Goal: Task Accomplishment & Management: Use online tool/utility

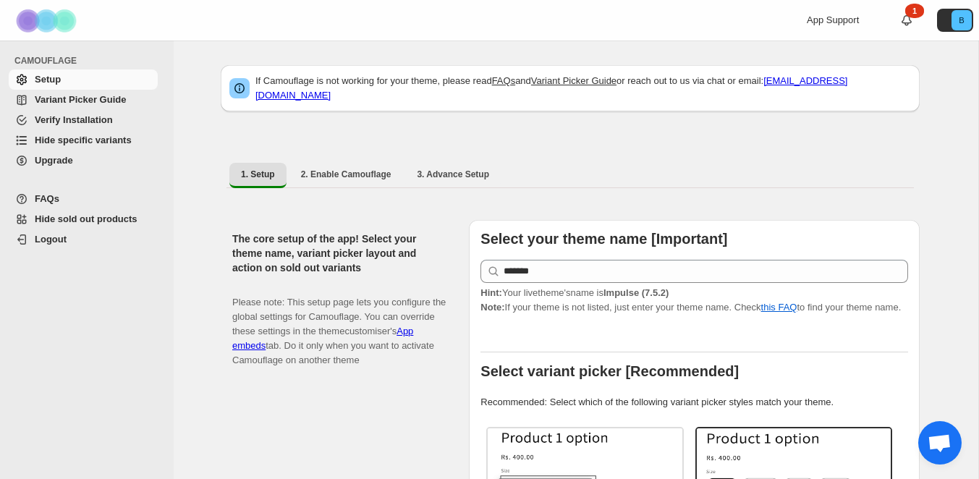
click at [81, 100] on span "Variant Picker Guide" at bounding box center [80, 99] width 91 height 11
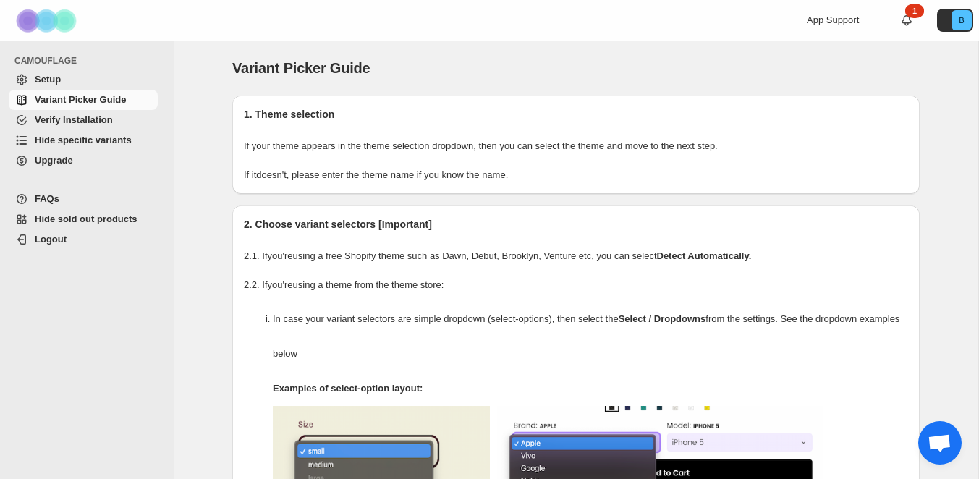
click at [92, 140] on span "Hide specific variants" at bounding box center [83, 140] width 97 height 11
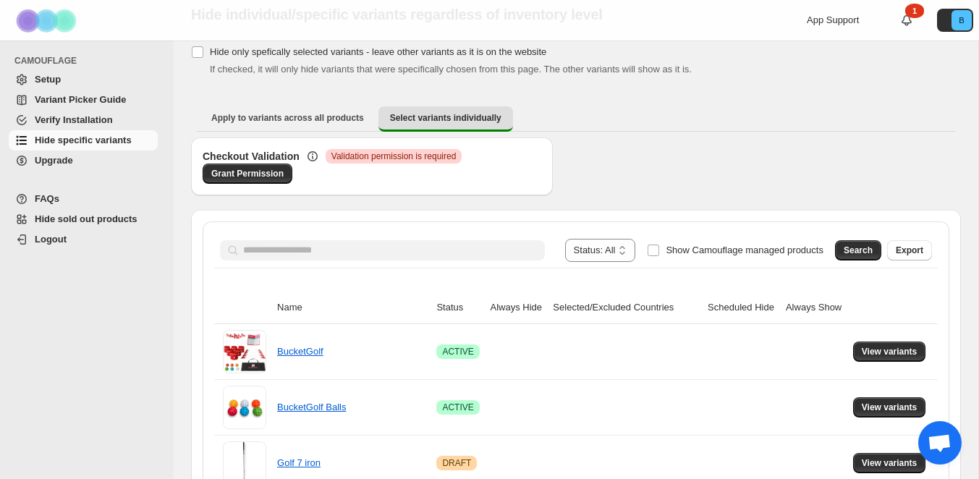
scroll to position [57, 0]
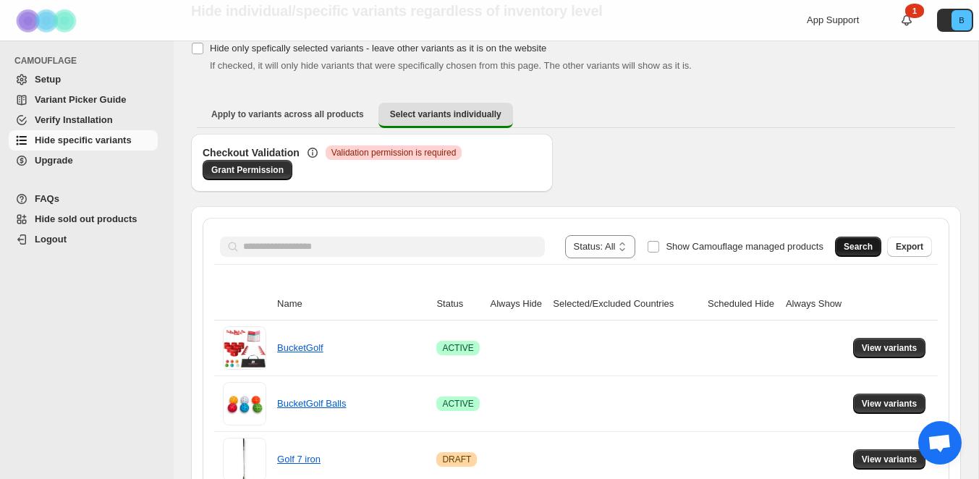
click at [847, 250] on span "Search" at bounding box center [858, 247] width 29 height 12
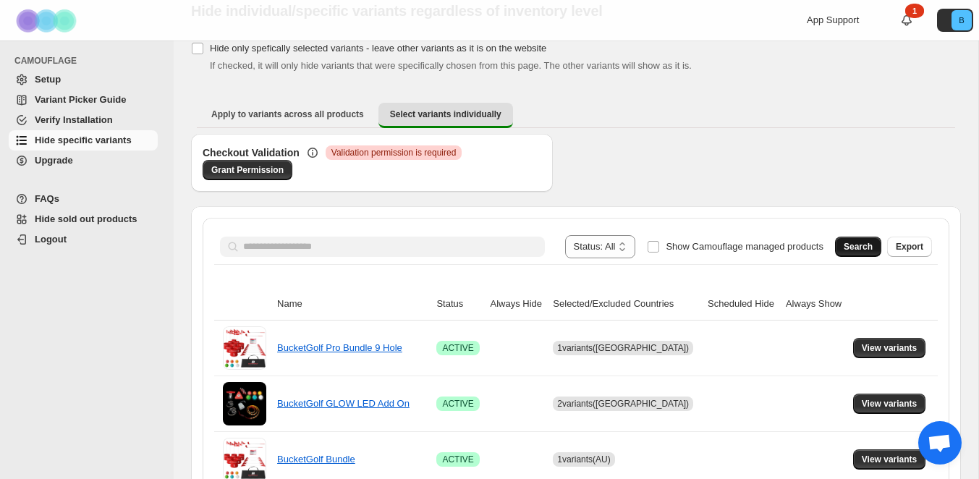
scroll to position [132, 0]
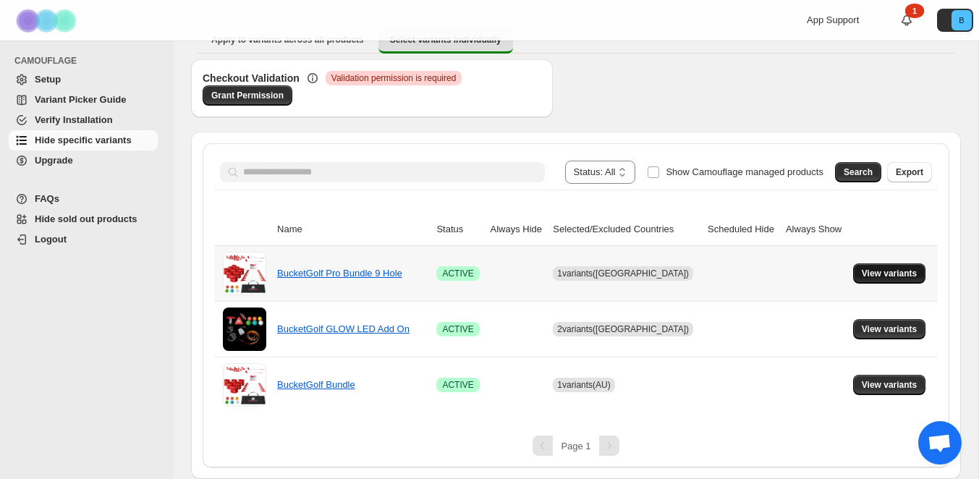
click at [883, 272] on span "View variants" at bounding box center [890, 274] width 56 height 12
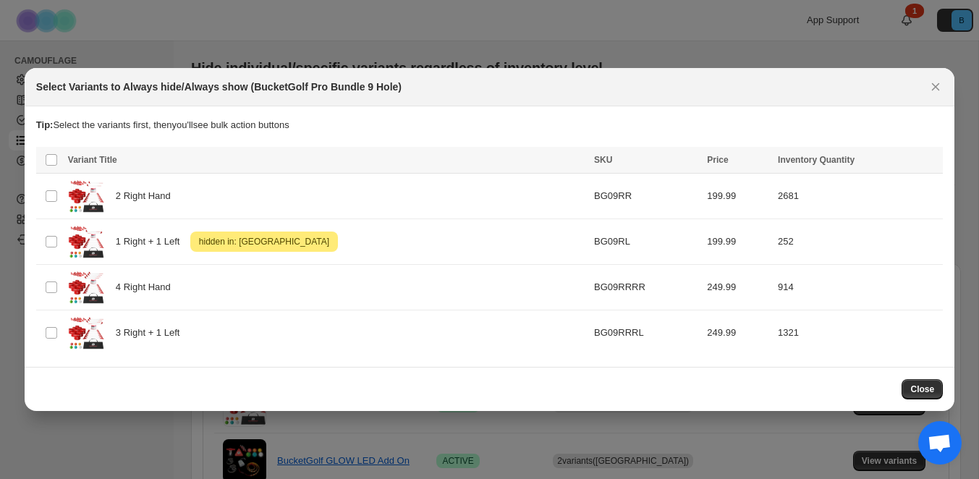
scroll to position [0, 0]
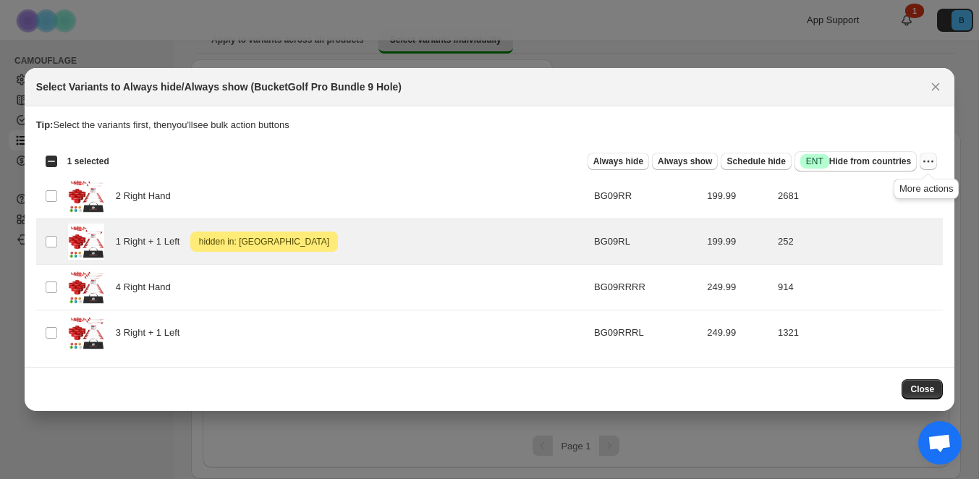
click at [929, 165] on icon "More actions" at bounding box center [928, 161] width 14 height 14
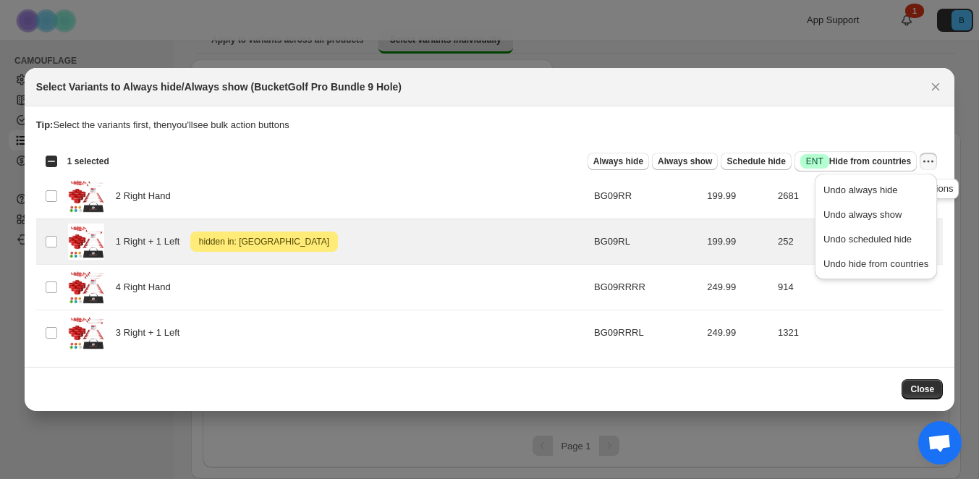
click at [925, 165] on icon "More actions" at bounding box center [928, 161] width 14 height 14
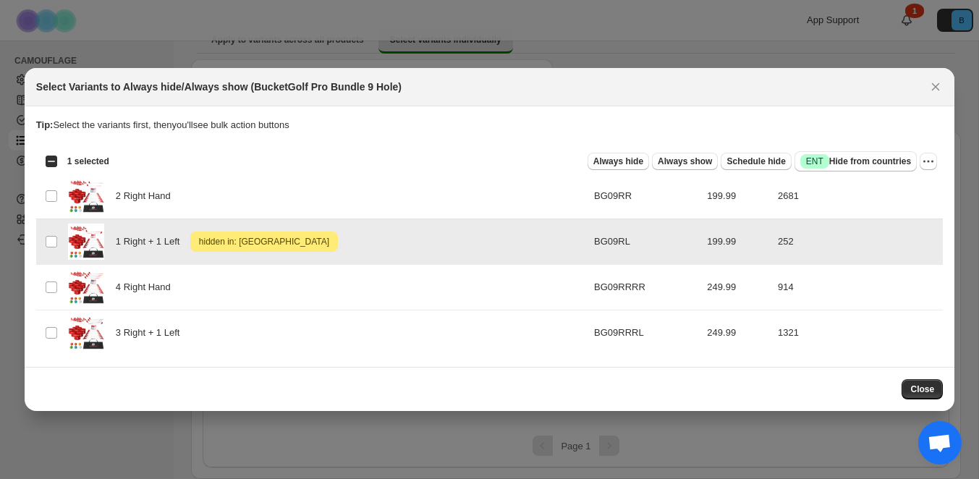
click at [213, 237] on span "hidden in: [GEOGRAPHIC_DATA]" at bounding box center [264, 241] width 136 height 17
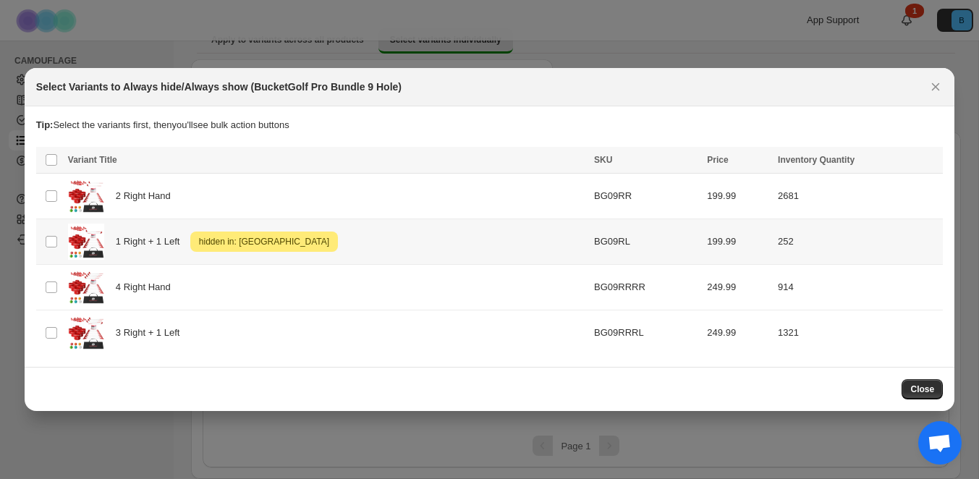
click at [184, 238] on span "1 Right + 1 Left" at bounding box center [152, 241] width 72 height 14
click at [836, 161] on span "Success ENT Hide from countries" at bounding box center [855, 161] width 111 height 14
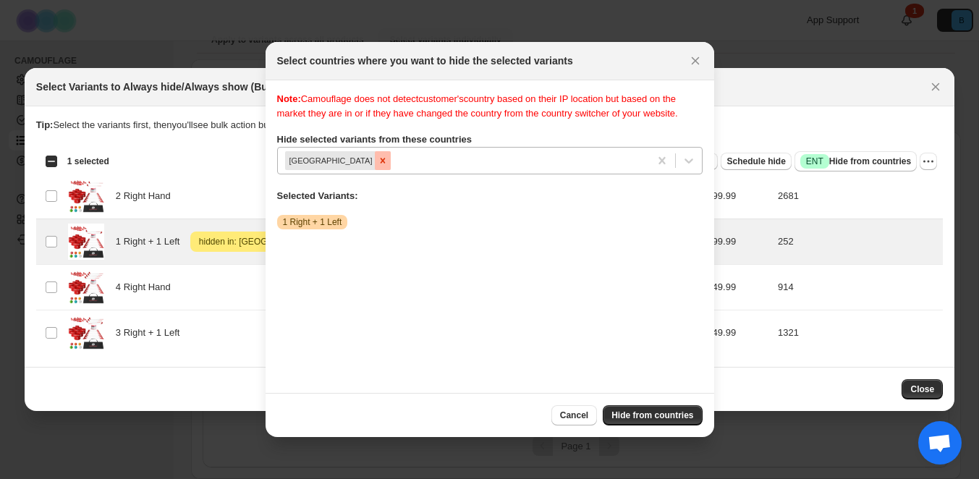
click at [380, 163] on icon "Remove Canada" at bounding box center [382, 160] width 5 height 5
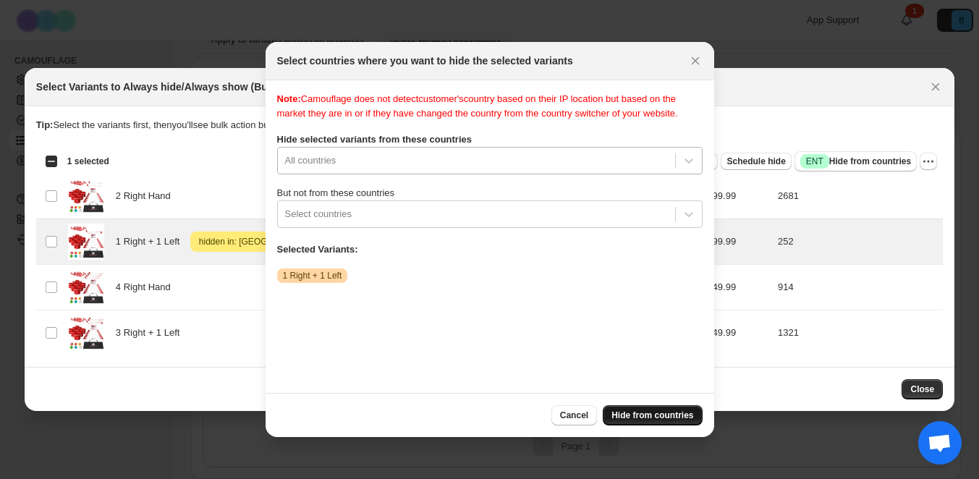
click at [654, 415] on span "Hide from countries" at bounding box center [652, 415] width 82 height 12
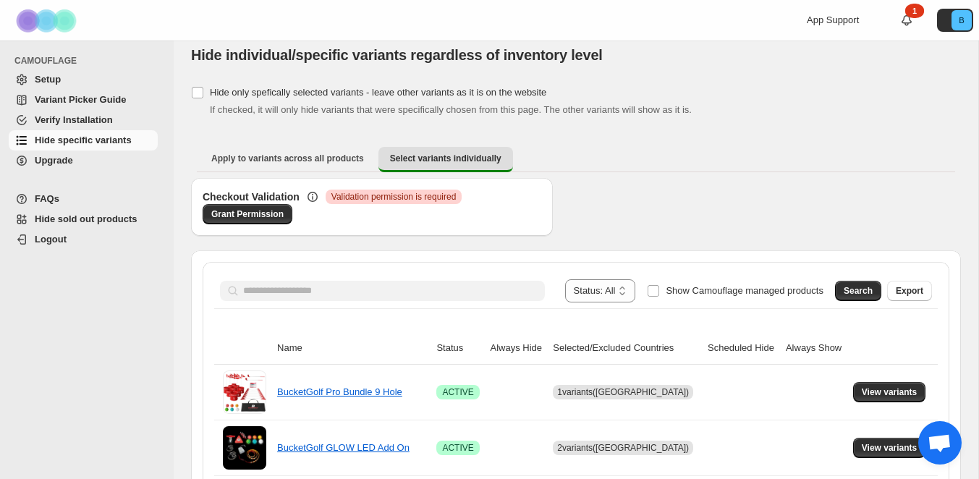
scroll to position [11, 0]
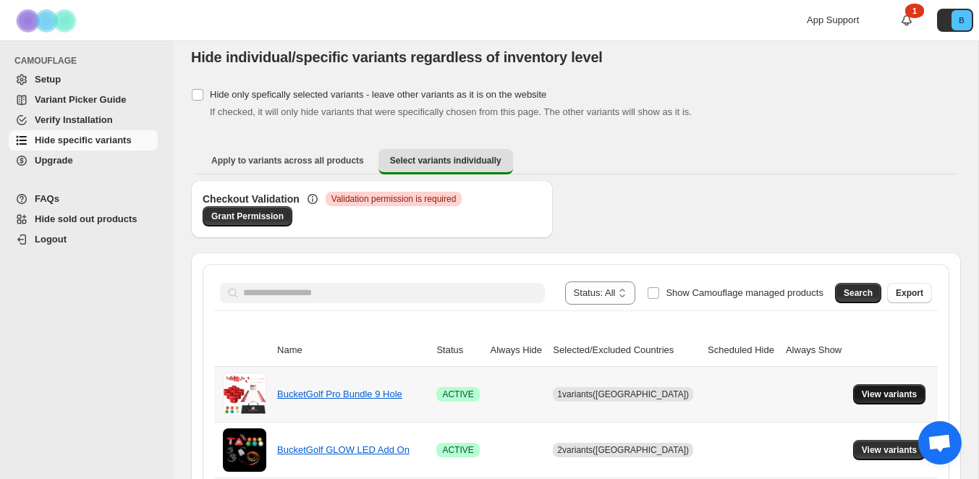
click at [879, 394] on span "View variants" at bounding box center [890, 395] width 56 height 12
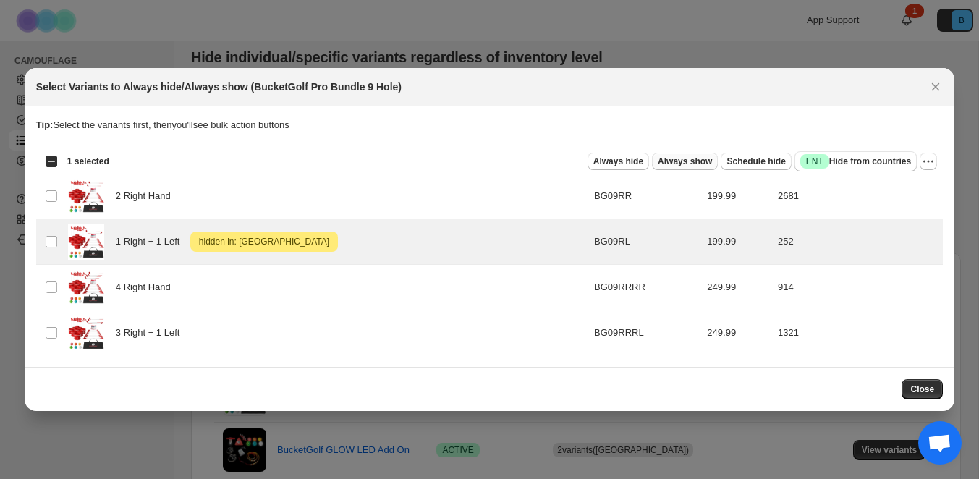
click at [694, 164] on span "Always show" at bounding box center [685, 162] width 54 height 12
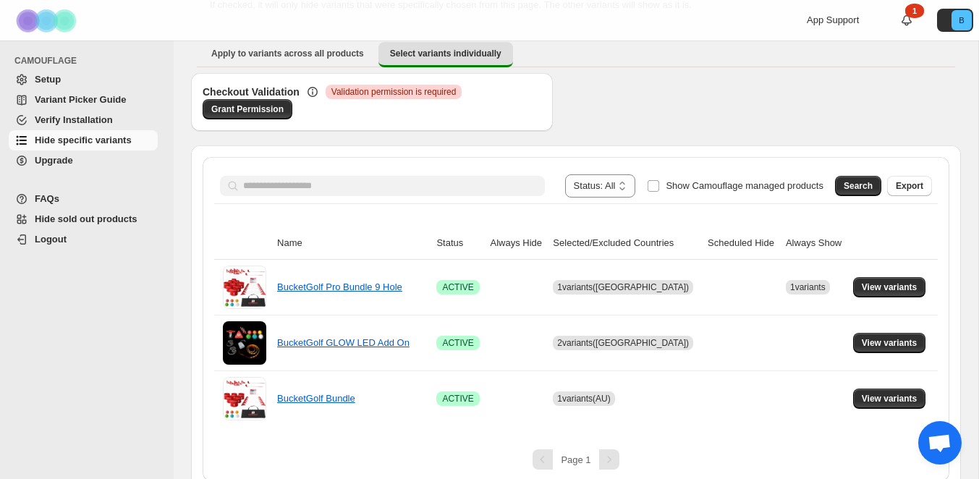
scroll to position [132, 0]
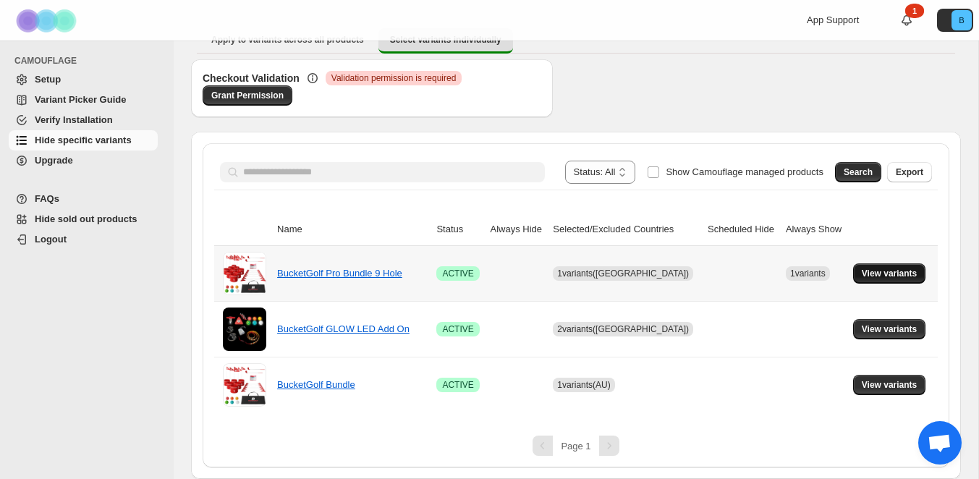
click at [885, 276] on span "View variants" at bounding box center [890, 274] width 56 height 12
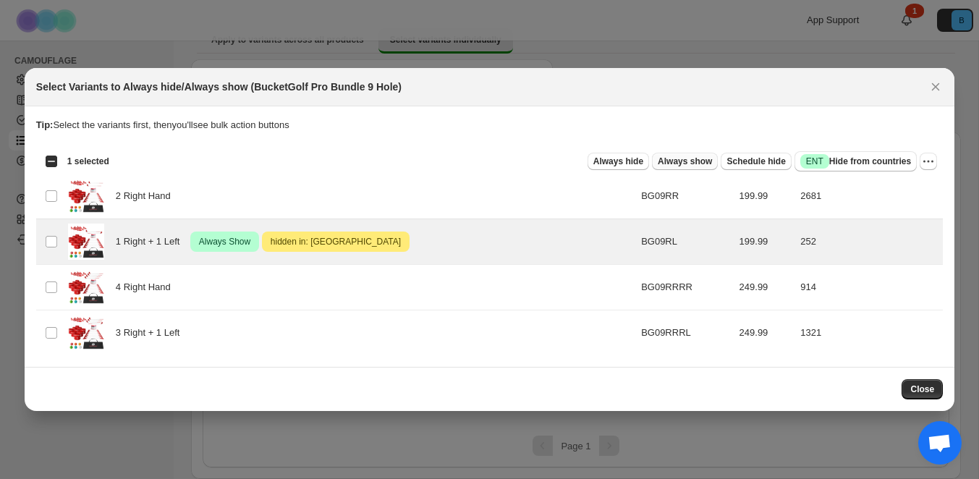
click at [668, 164] on span "Always show" at bounding box center [685, 162] width 54 height 12
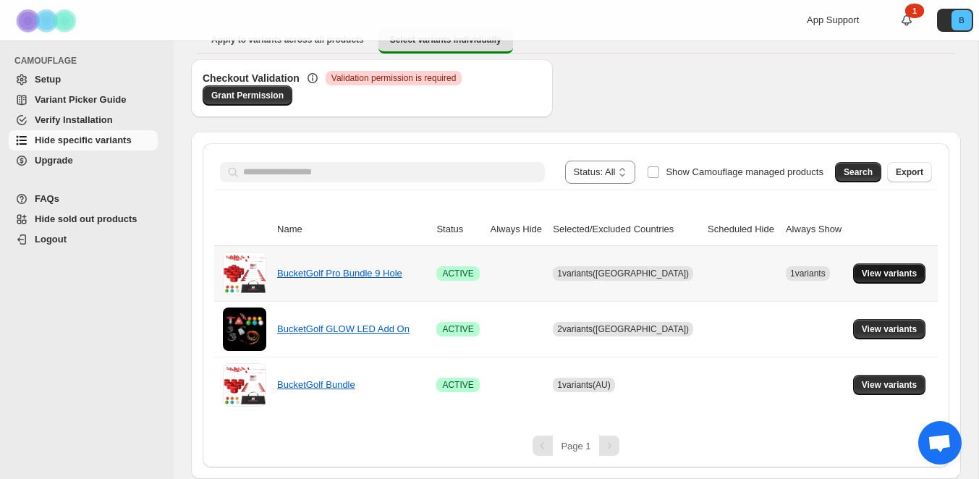
click at [880, 276] on span "View variants" at bounding box center [890, 274] width 56 height 12
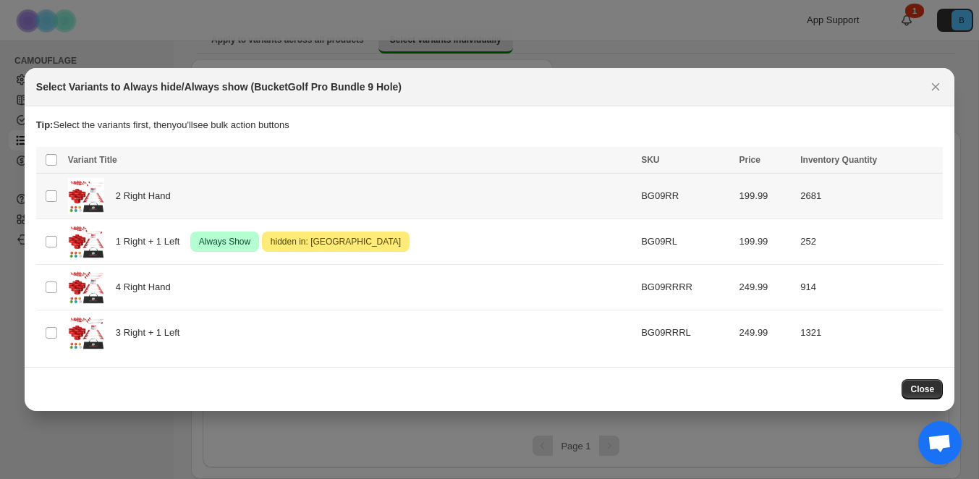
scroll to position [0, 0]
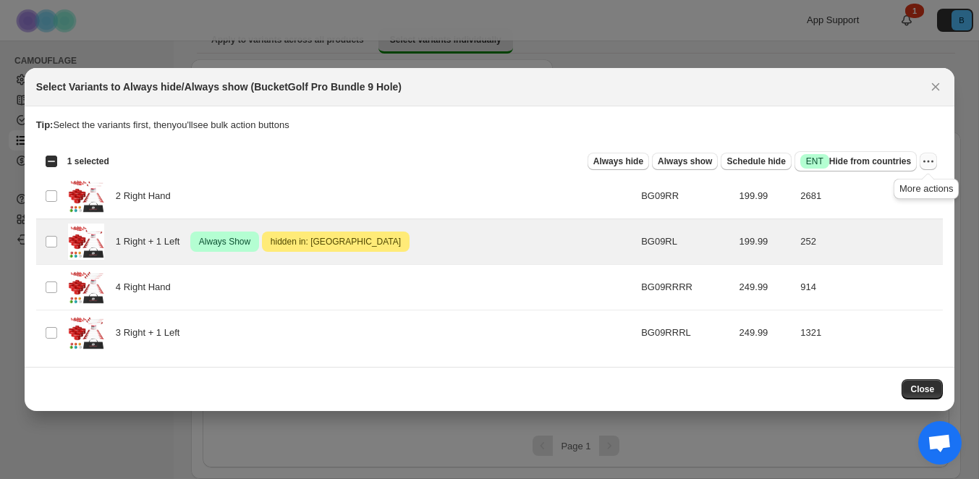
click at [924, 163] on icon "More actions" at bounding box center [928, 161] width 14 height 14
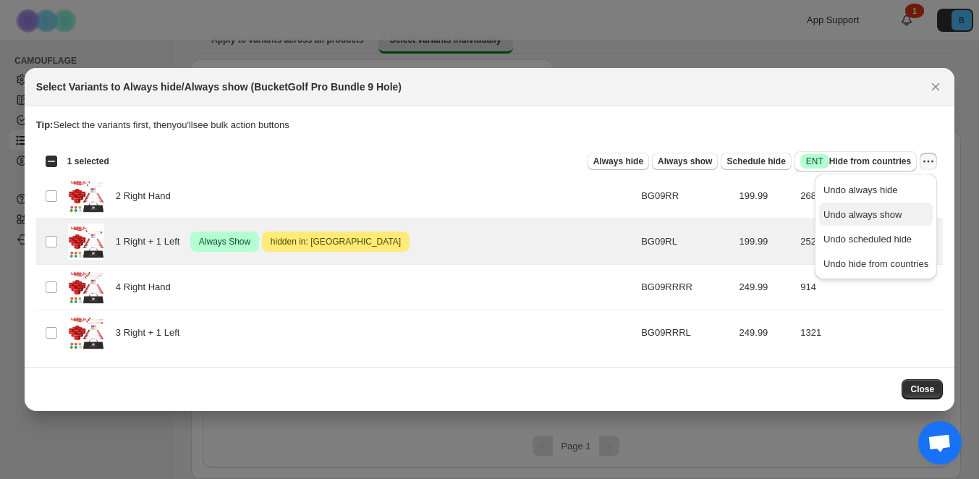
click at [880, 218] on span "Undo always show" at bounding box center [862, 214] width 78 height 11
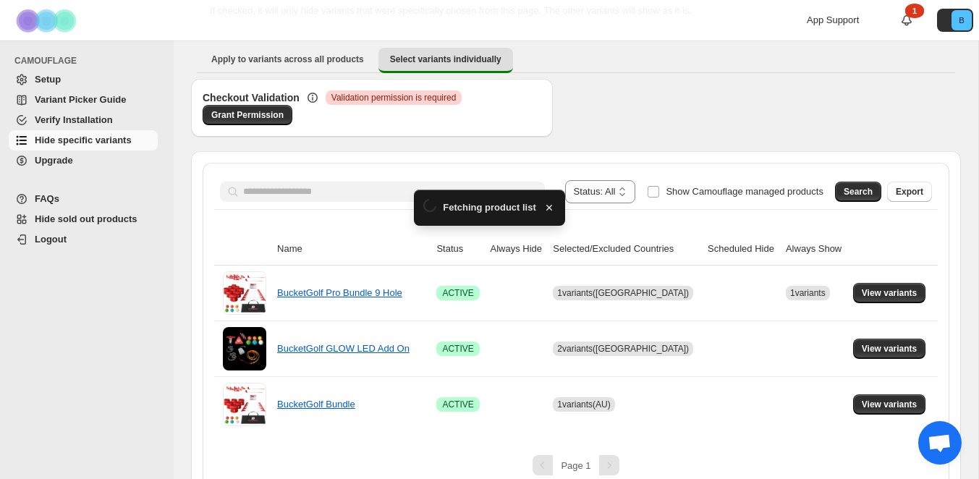
scroll to position [132, 0]
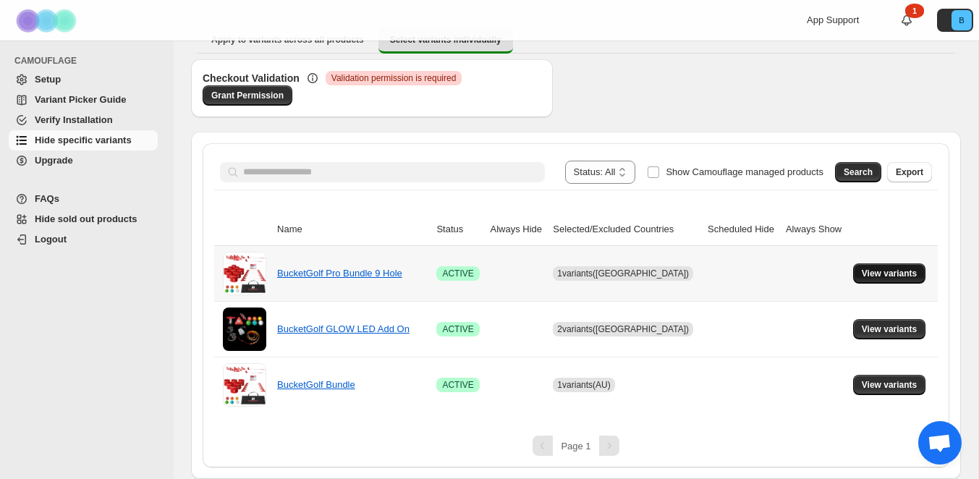
click at [887, 273] on span "View variants" at bounding box center [890, 274] width 56 height 12
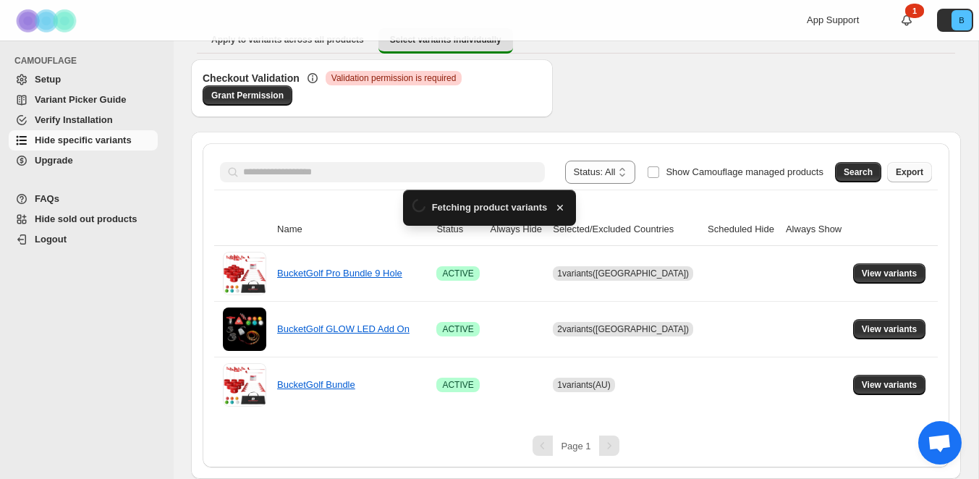
scroll to position [0, 0]
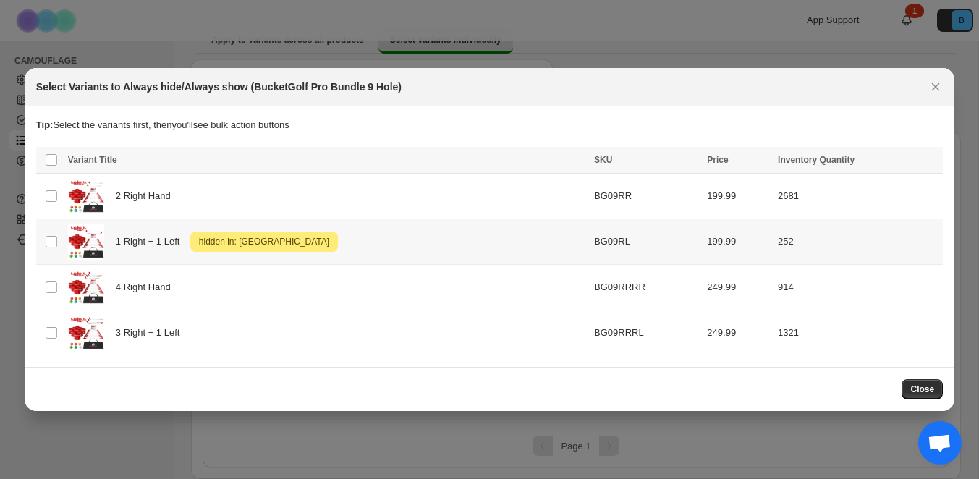
click at [200, 241] on span "hidden in: [GEOGRAPHIC_DATA]" at bounding box center [264, 241] width 136 height 17
click at [929, 162] on icon "More actions" at bounding box center [928, 161] width 14 height 14
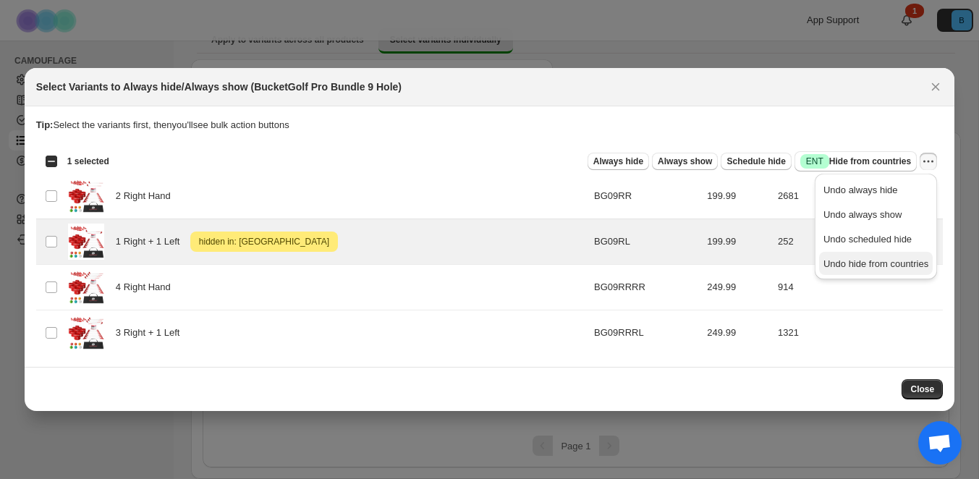
click at [880, 267] on span "Undo hide from countries" at bounding box center [875, 263] width 105 height 11
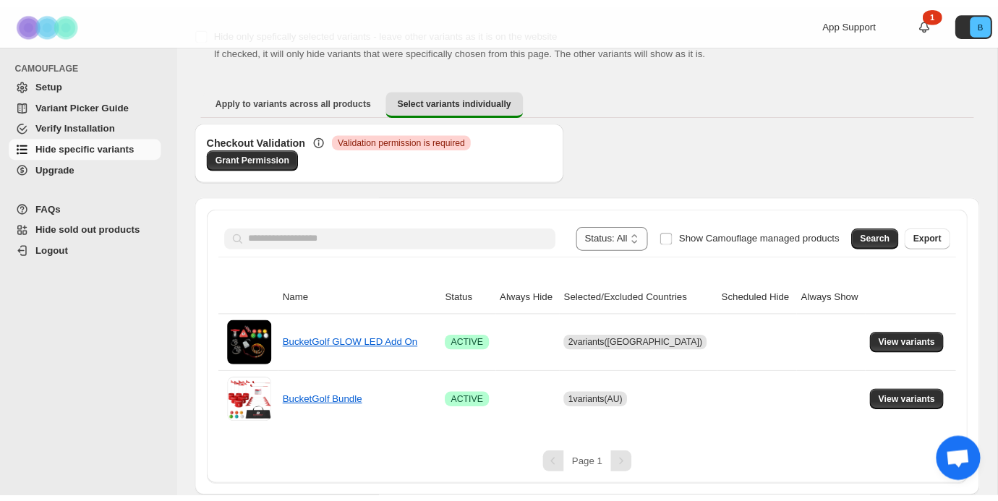
scroll to position [54, 0]
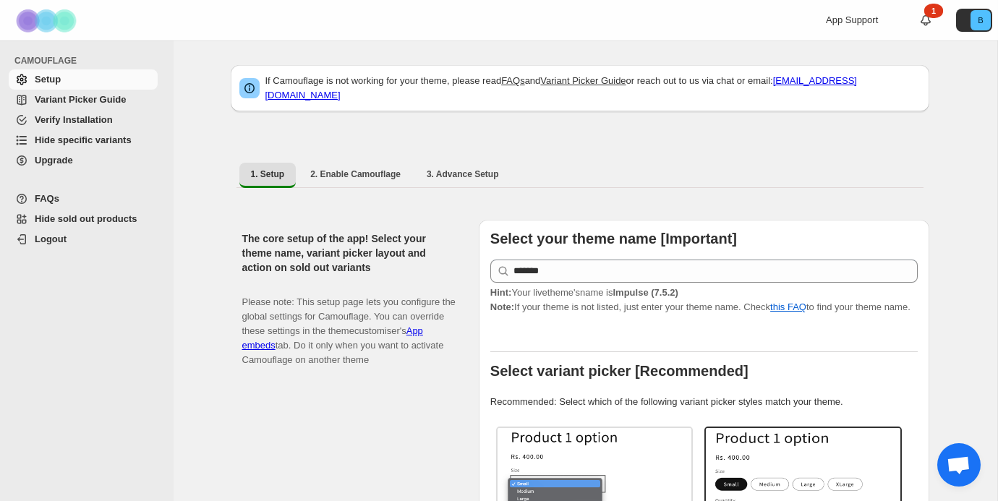
click at [73, 142] on span "Hide specific variants" at bounding box center [83, 140] width 97 height 11
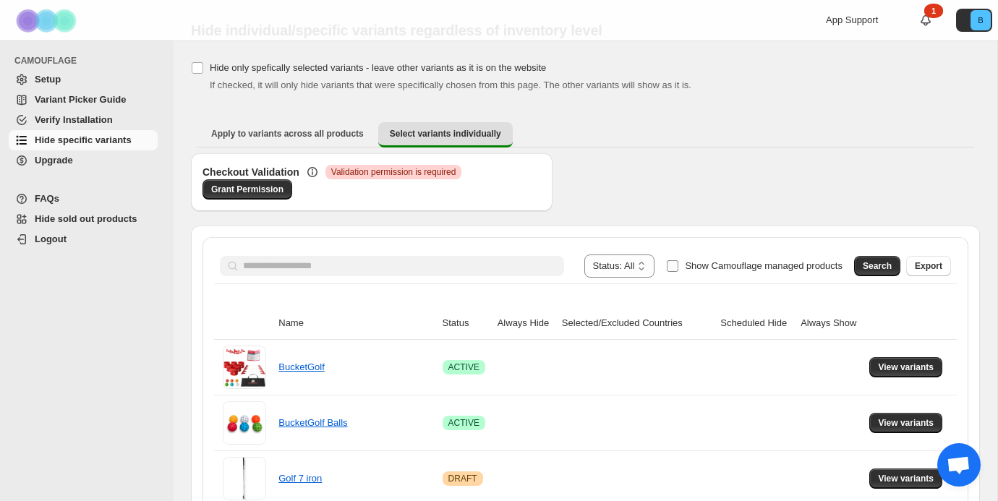
scroll to position [43, 0]
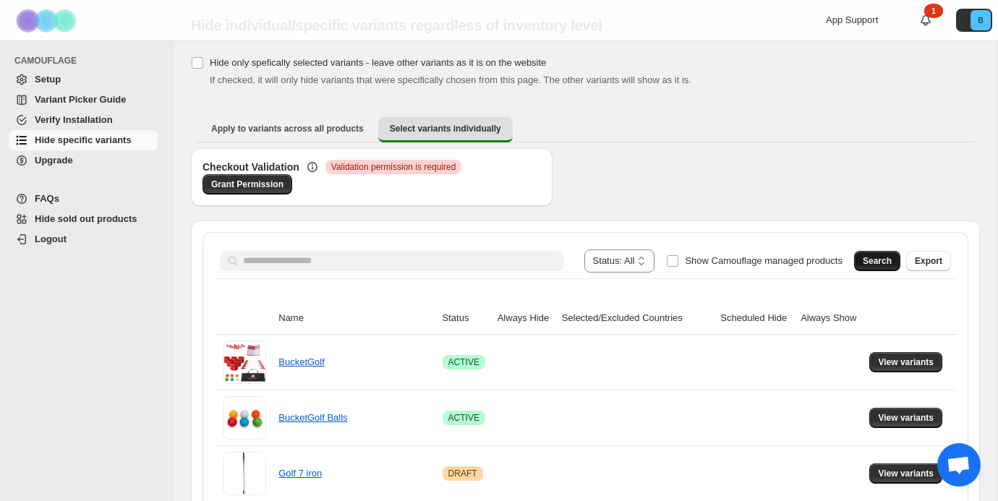
click at [872, 261] on span "Search" at bounding box center [877, 261] width 29 height 12
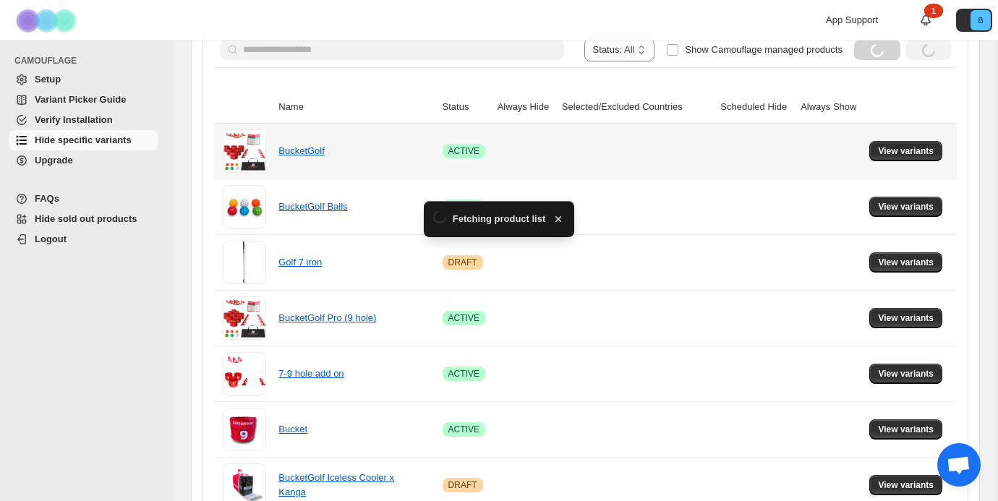
scroll to position [54, 0]
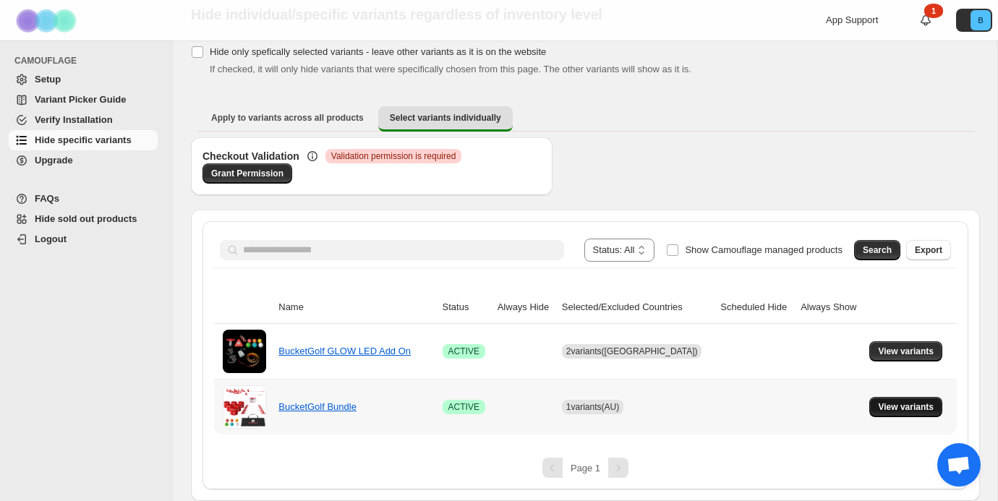
click at [899, 407] on span "View variants" at bounding box center [906, 408] width 56 height 12
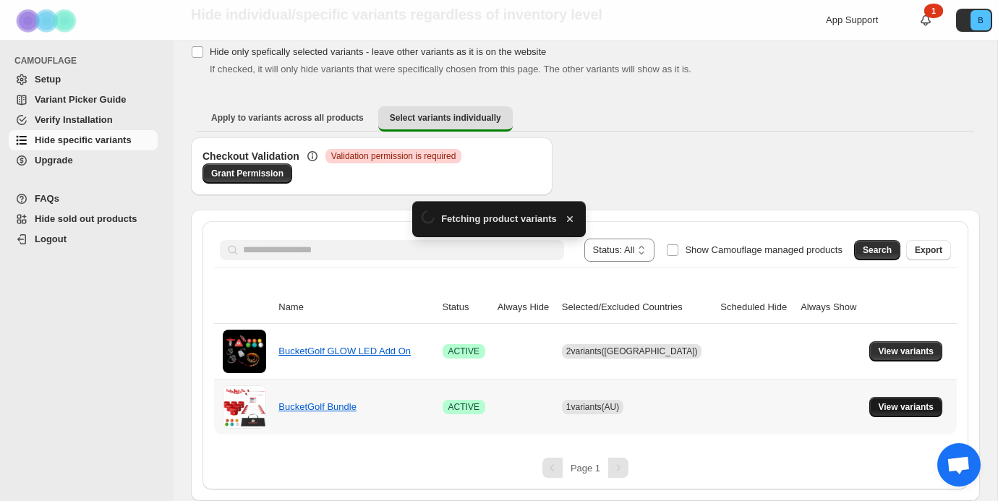
scroll to position [0, 0]
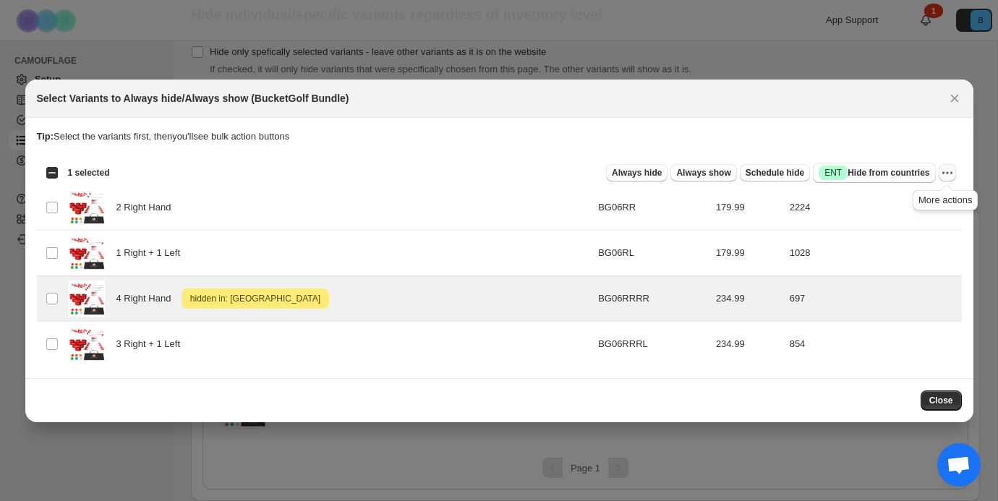
click at [945, 174] on icon "More actions" at bounding box center [948, 173] width 14 height 14
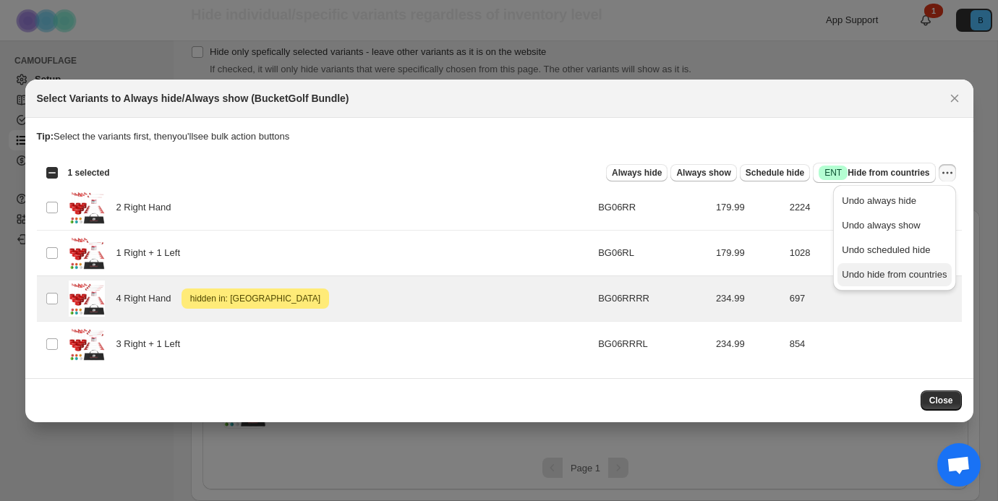
click at [896, 274] on span "Undo hide from countries" at bounding box center [894, 274] width 105 height 11
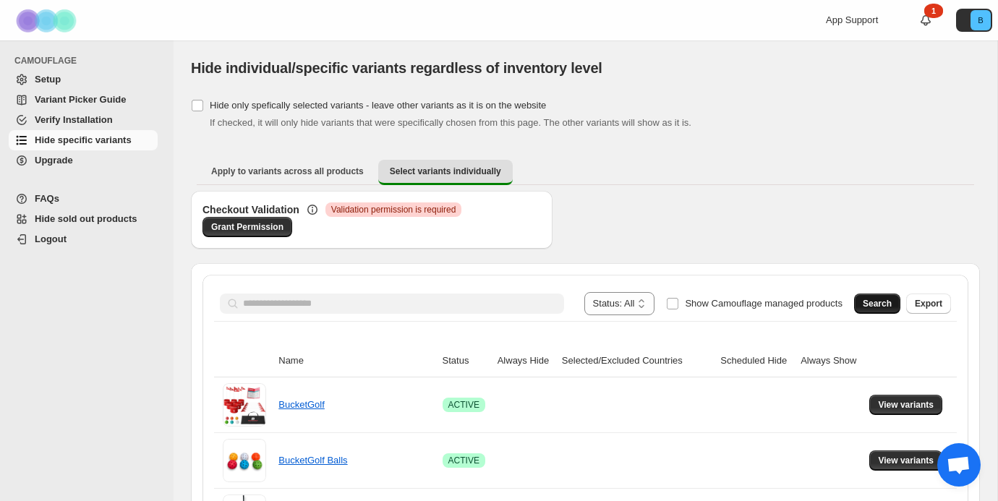
click at [871, 302] on span "Search" at bounding box center [877, 304] width 29 height 12
